Goal: Information Seeking & Learning: Compare options

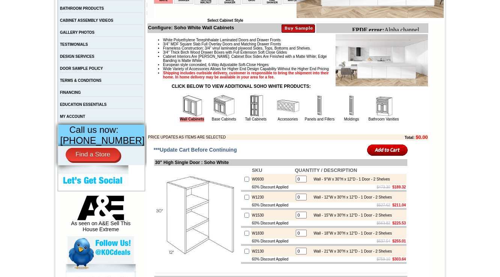
scroll to position [210, 0]
click at [213, 117] on img at bounding box center [224, 106] width 23 height 23
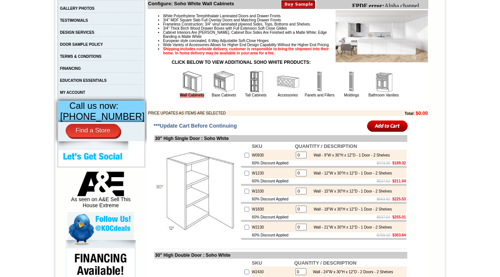
scroll to position [240, 0]
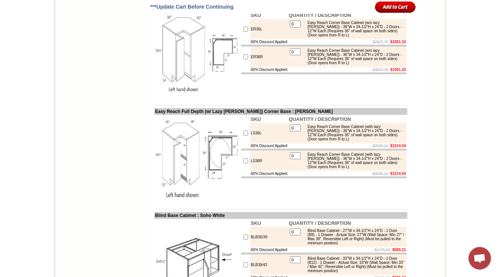
scroll to position [3333, 0]
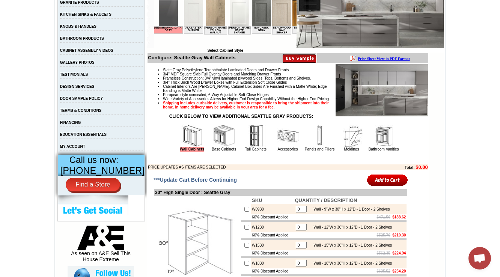
click at [218, 147] on img at bounding box center [224, 136] width 23 height 23
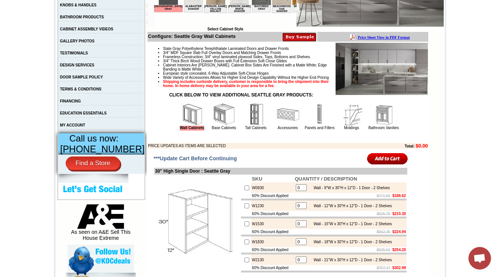
scroll to position [270, 0]
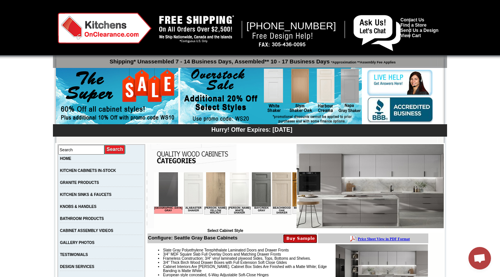
scroll to position [150, 0]
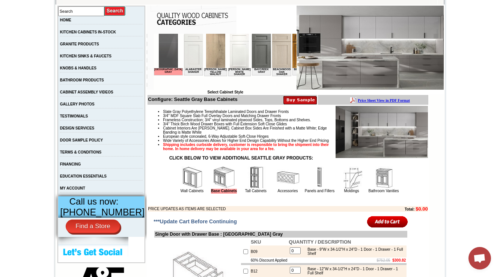
scroll to position [120, 0]
